Goal: Task Accomplishment & Management: Manage account settings

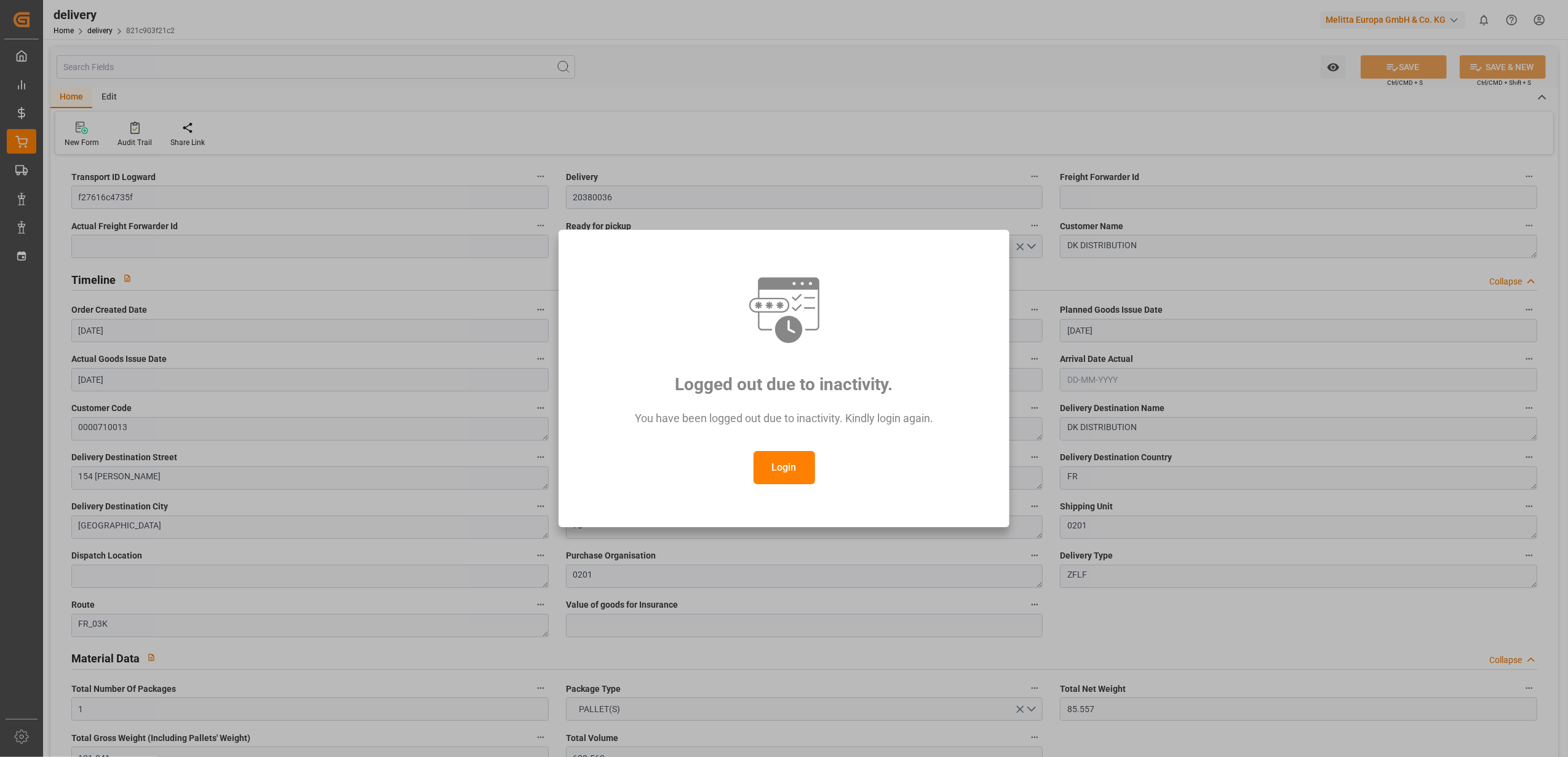
scroll to position [3103, 0]
click at [791, 470] on button "Login" at bounding box center [784, 467] width 62 height 33
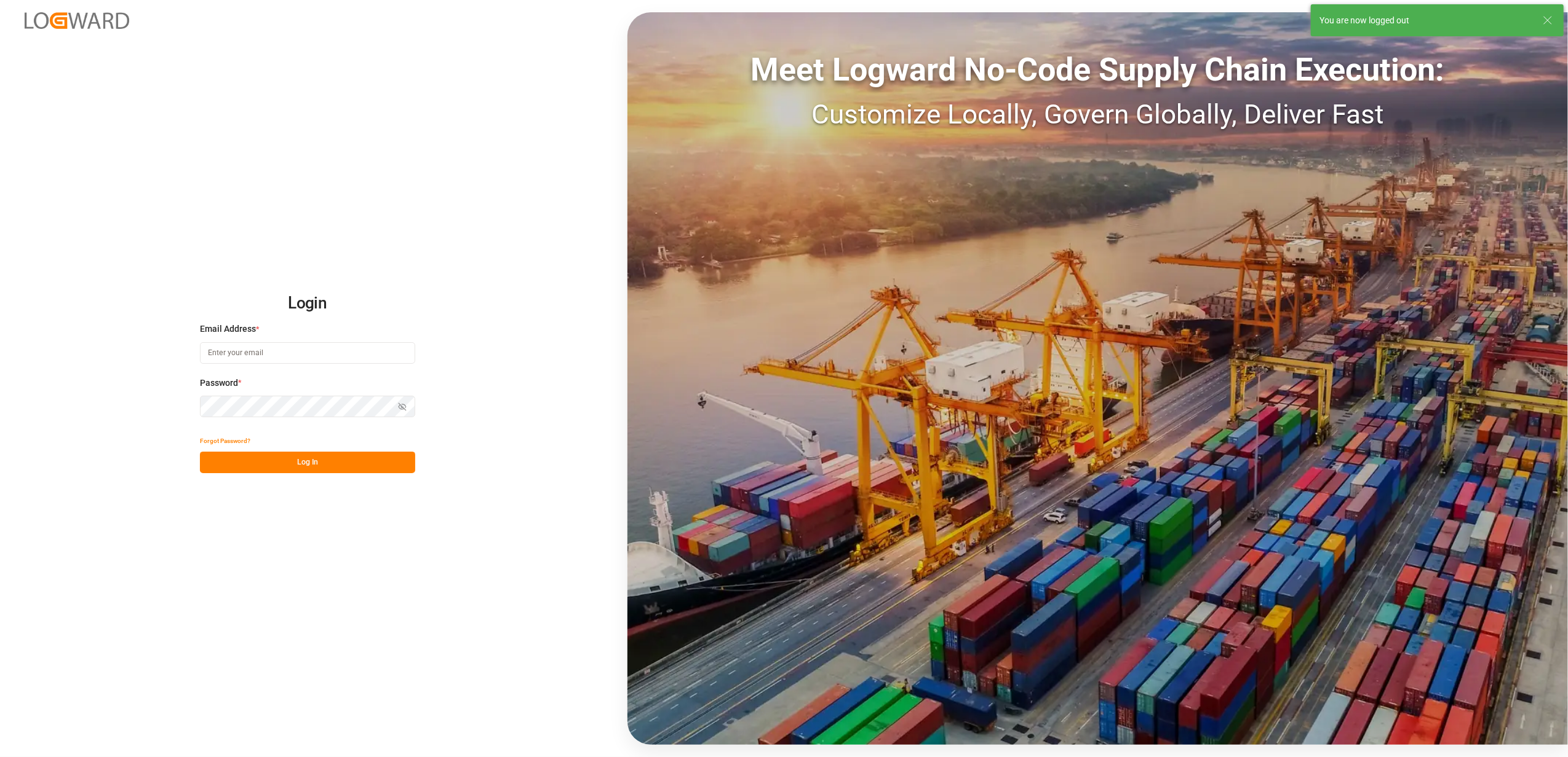
type input "[EMAIL_ADDRESS][DOMAIN_NAME]"
click at [359, 464] on button "Log In" at bounding box center [308, 462] width 216 height 21
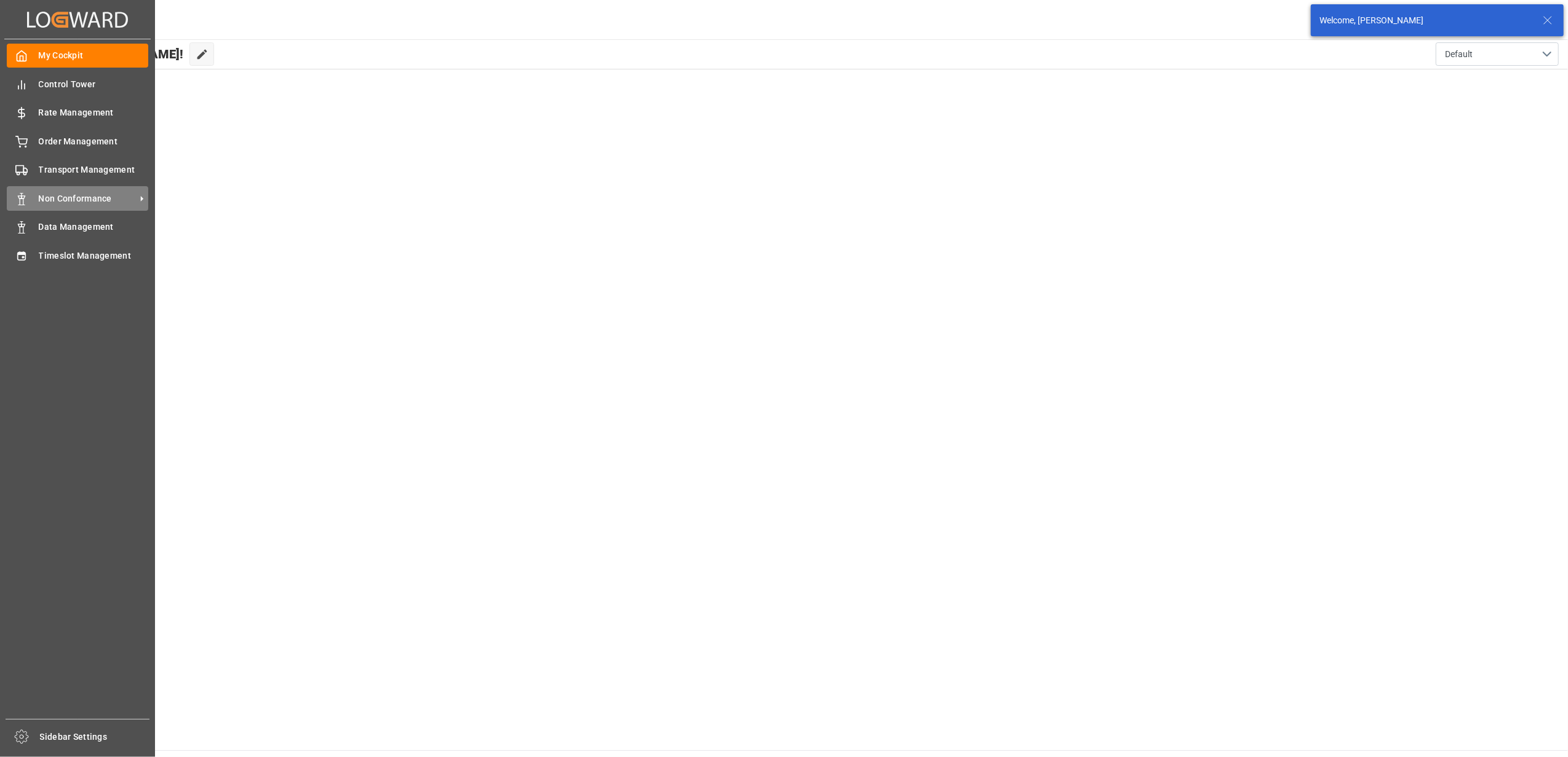
click at [93, 200] on span "Non Conformance" at bounding box center [87, 198] width 98 height 13
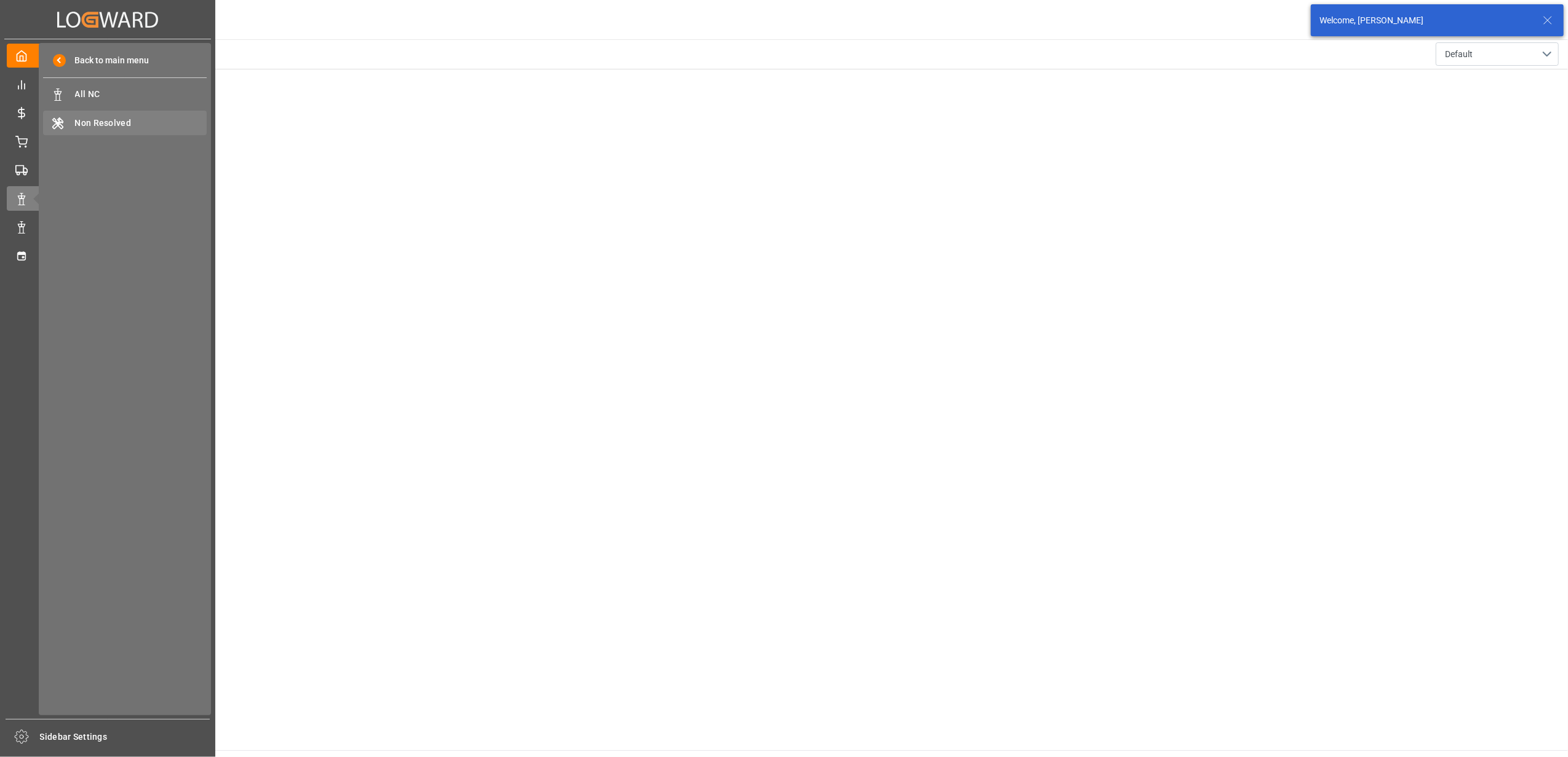
click at [132, 121] on span "Non Resolved" at bounding box center [141, 123] width 133 height 13
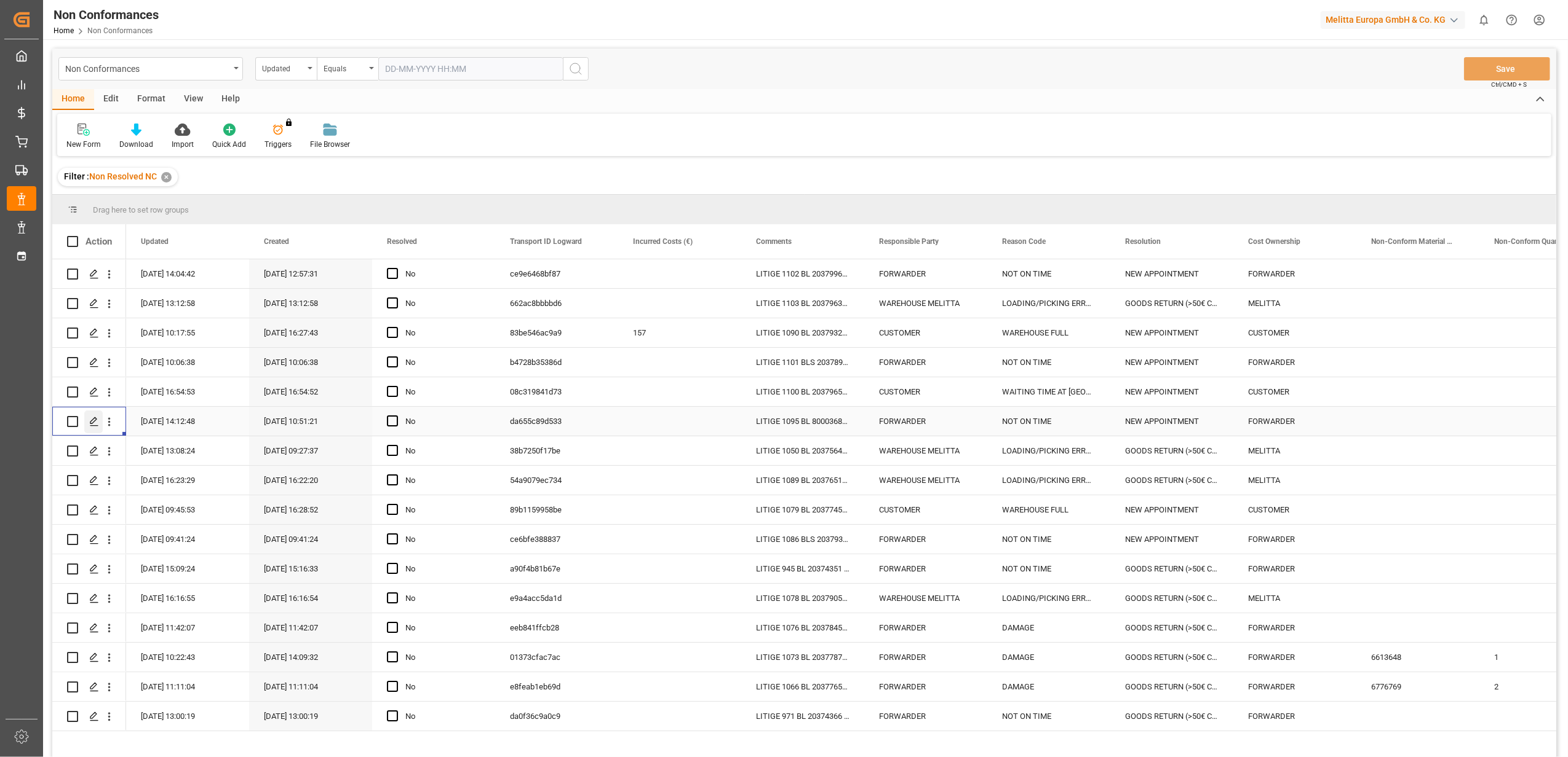
click at [92, 419] on icon "Press SPACE to select this row." at bounding box center [93, 421] width 9 height 9
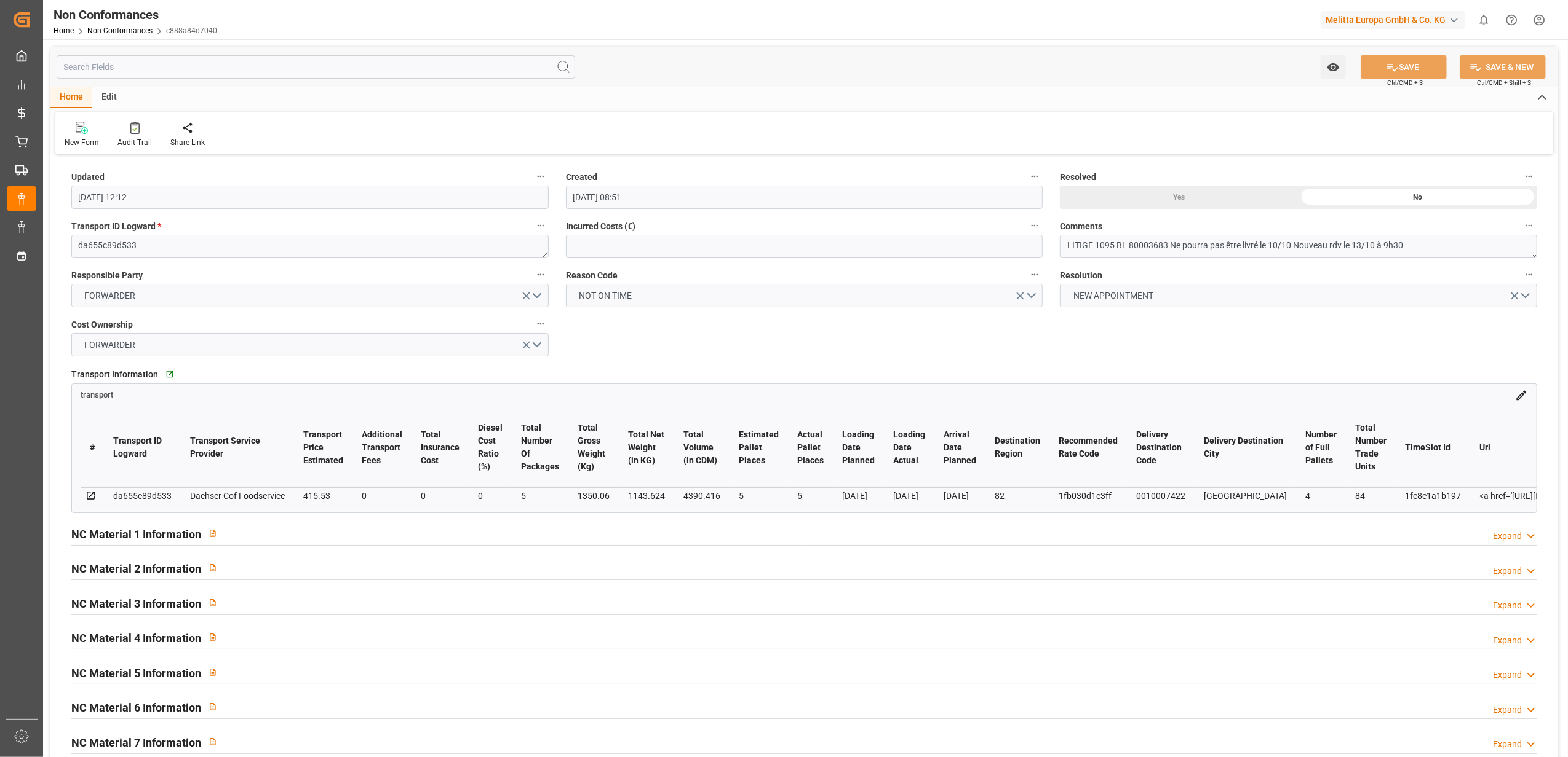
click at [1181, 196] on div "Yes" at bounding box center [1179, 197] width 239 height 23
click at [1411, 67] on button "SAVE" at bounding box center [1404, 67] width 86 height 23
type input "[DATE] 11:06"
